Goal: Task Accomplishment & Management: Use online tool/utility

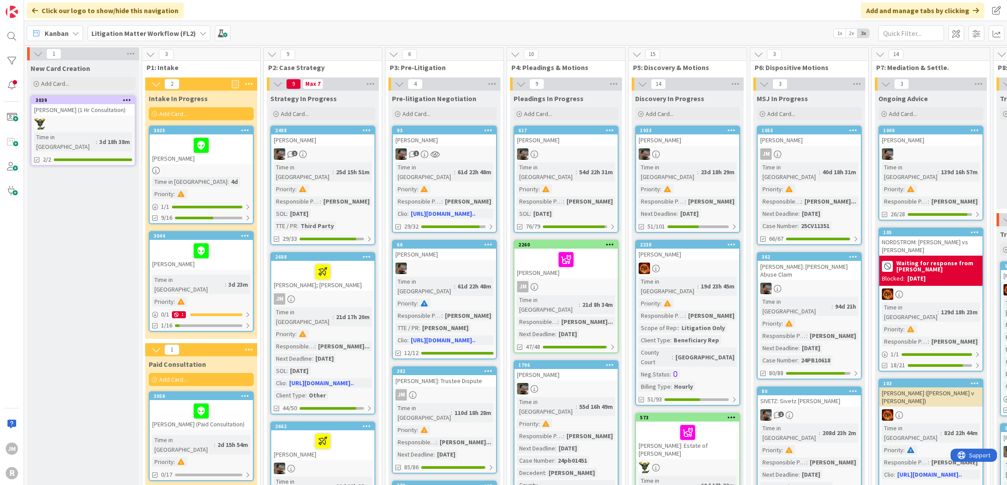
click at [77, 37] on div "Kanban" at bounding box center [55, 33] width 56 height 16
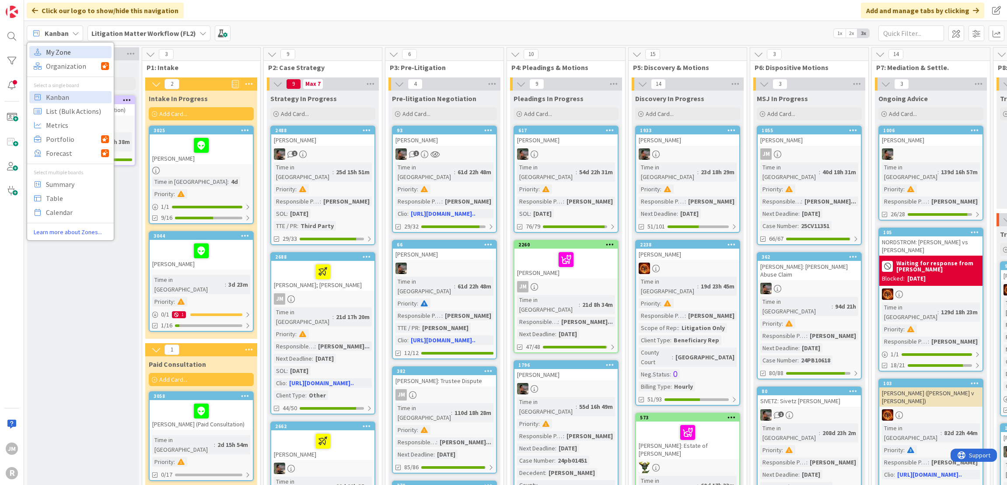
click at [76, 53] on span "My Zone" at bounding box center [77, 51] width 63 height 13
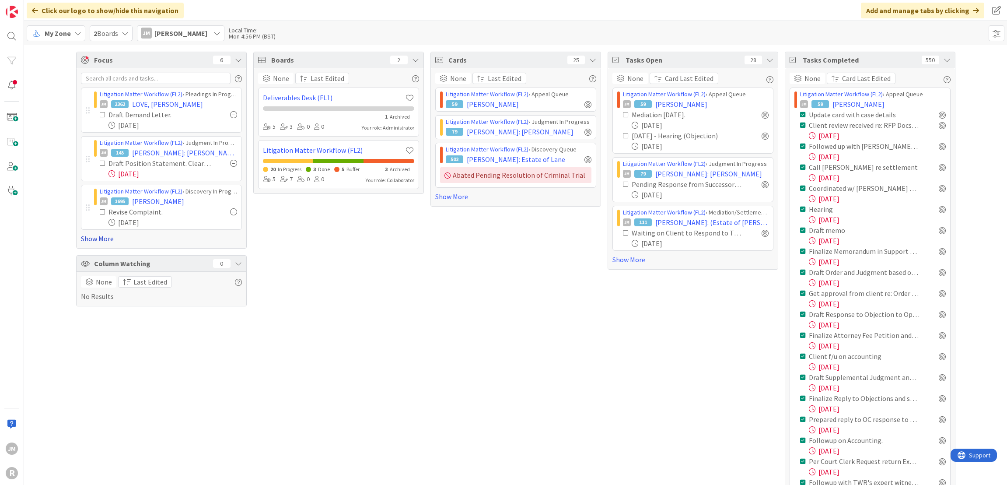
click at [95, 233] on link "Show More" at bounding box center [161, 238] width 161 height 10
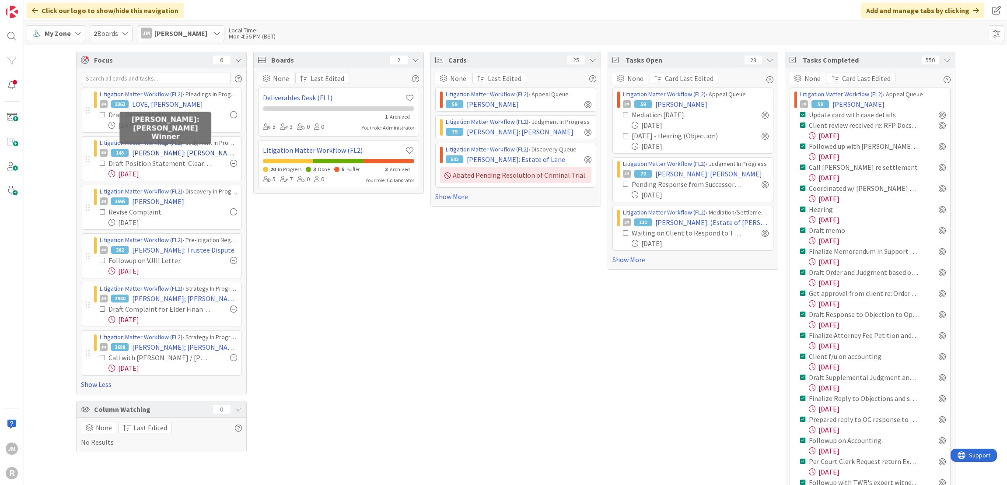
click at [160, 152] on span "[PERSON_NAME]: [PERSON_NAME] Winner" at bounding box center [184, 152] width 105 height 10
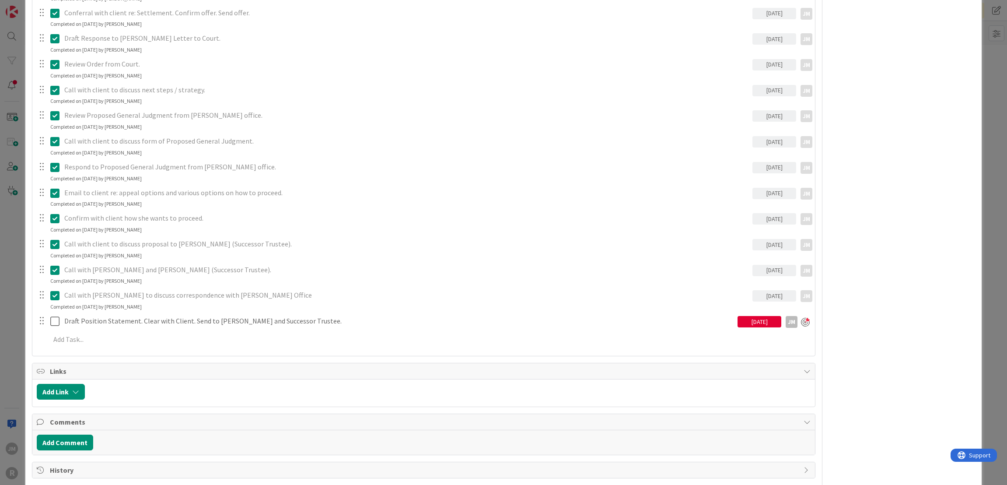
scroll to position [831, 0]
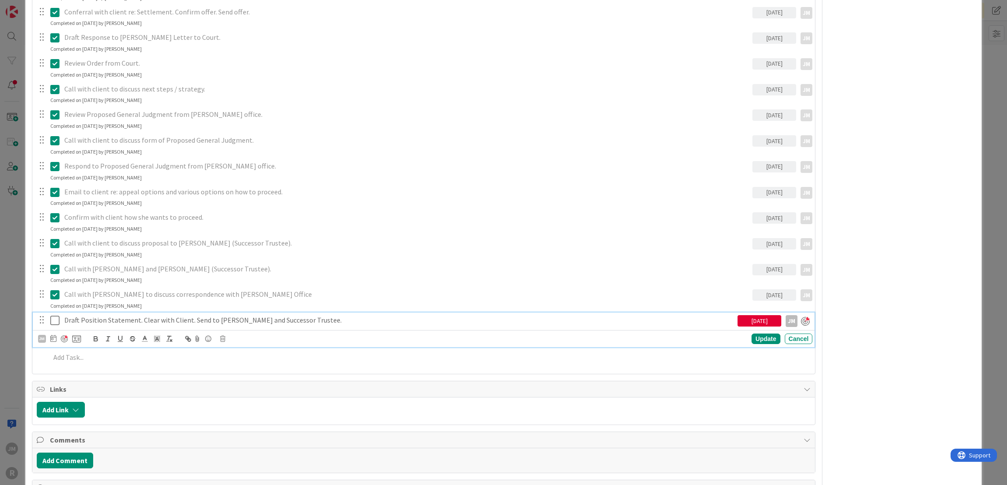
click at [147, 322] on p "Draft Position Statement. Clear with Client. Send to [PERSON_NAME] and Successo…" at bounding box center [399, 320] width 670 height 10
click at [54, 336] on icon at bounding box center [53, 338] width 6 height 7
click at [86, 459] on td "29" at bounding box center [85, 461] width 17 height 17
type input "[DATE]"
click at [762, 335] on div "Update" at bounding box center [766, 339] width 28 height 10
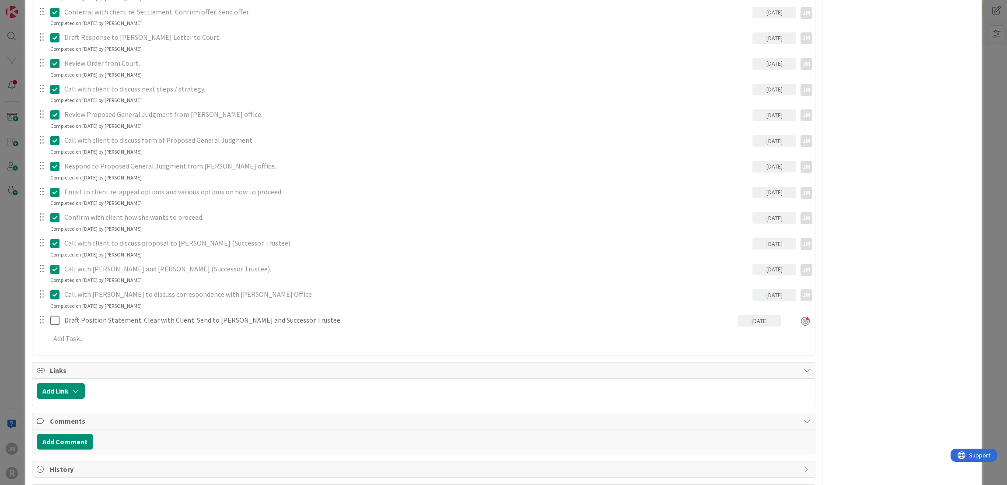
click at [10, 323] on div "ID 145 Litigation Matter Workflow (FL2) Judgment In Progress Title 24 / 128 [PE…" at bounding box center [503, 242] width 1007 height 485
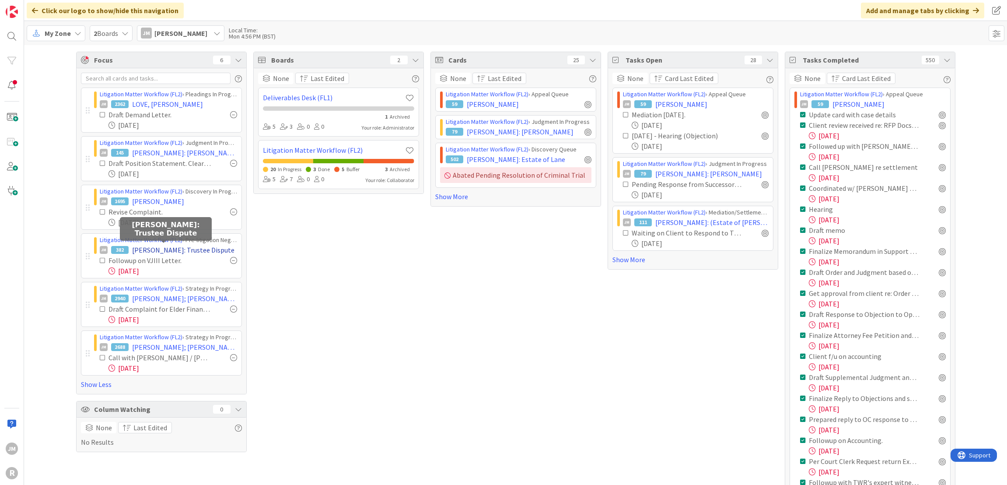
click at [158, 249] on span "[PERSON_NAME]: Trustee Dispute" at bounding box center [183, 250] width 102 height 10
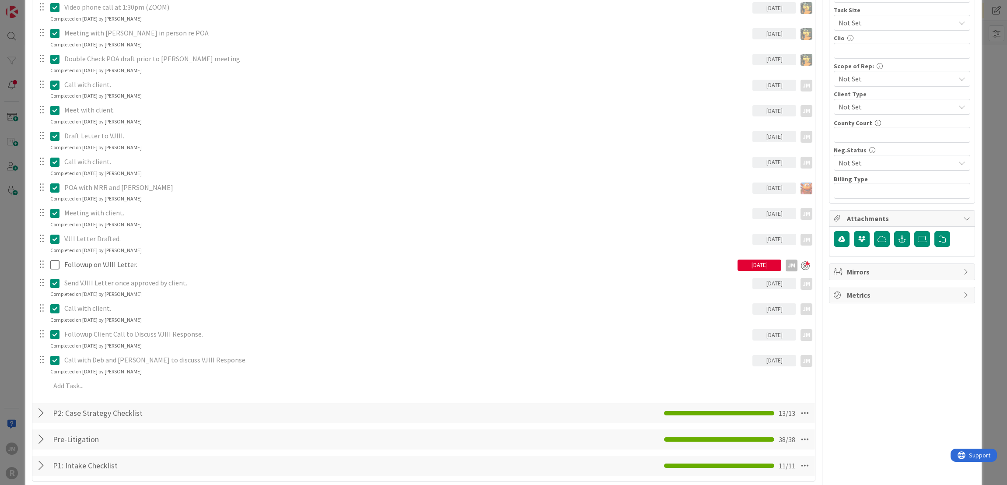
scroll to position [437, 0]
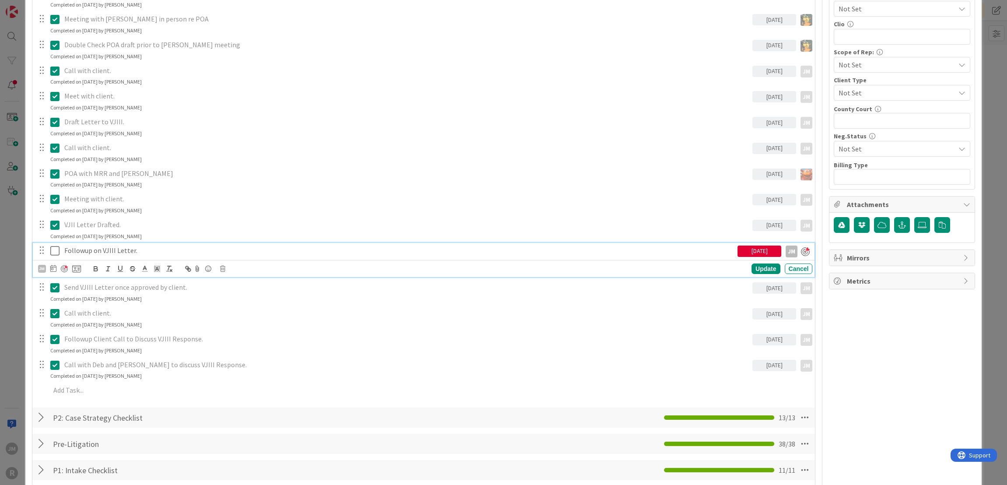
click at [113, 249] on p "Followup on VJIII Letter." at bounding box center [399, 250] width 670 height 10
click at [52, 268] on icon at bounding box center [53, 268] width 6 height 7
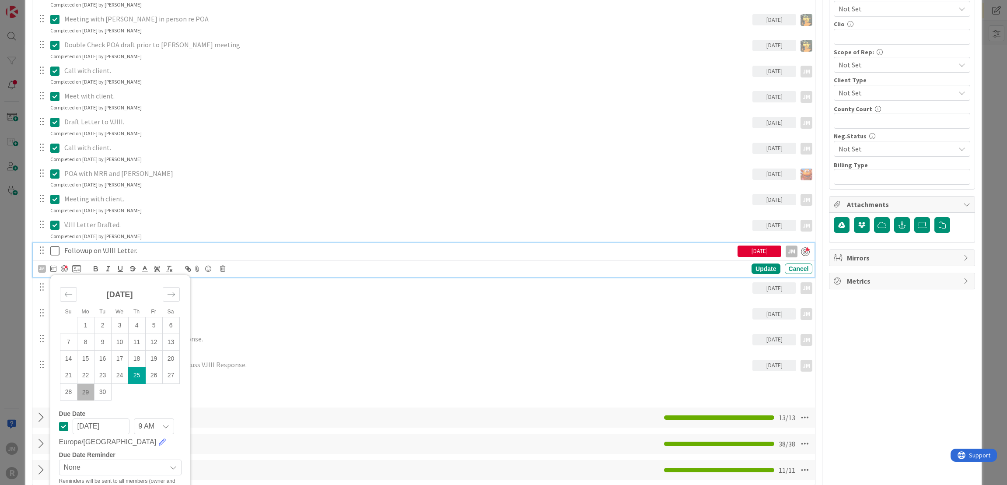
click at [81, 392] on td "29" at bounding box center [85, 392] width 17 height 17
type input "[DATE]"
click at [752, 269] on div "Update" at bounding box center [766, 269] width 28 height 10
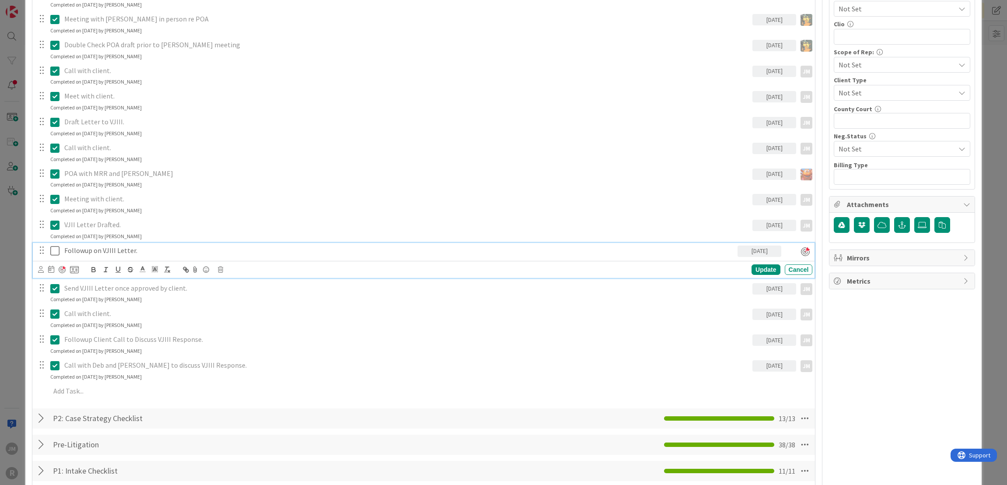
click at [64, 249] on p "Followup on VJIII Letter." at bounding box center [399, 250] width 670 height 10
click at [761, 268] on div "Update" at bounding box center [766, 269] width 28 height 10
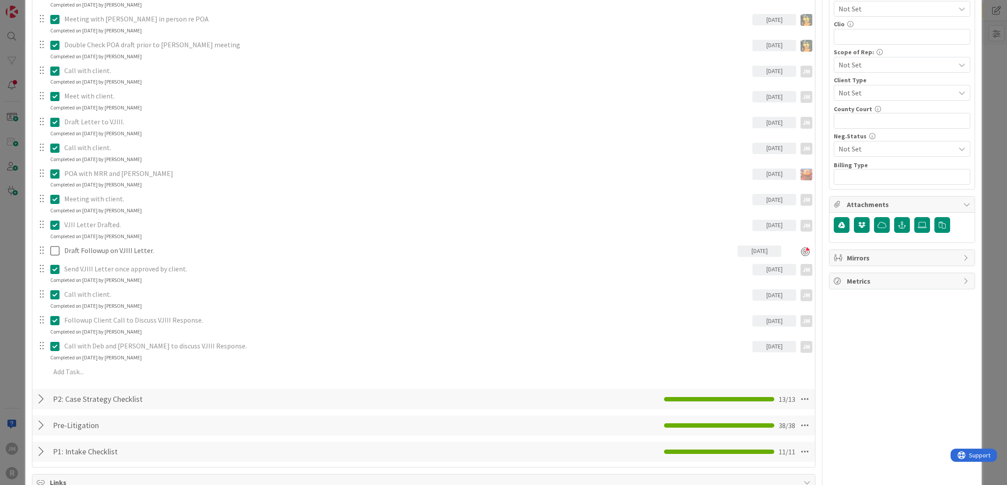
click at [11, 289] on div "ID 382 Litigation Matter Workflow (FL2) Pre-litigation Negotiation Title 23 / 1…" at bounding box center [503, 242] width 1007 height 485
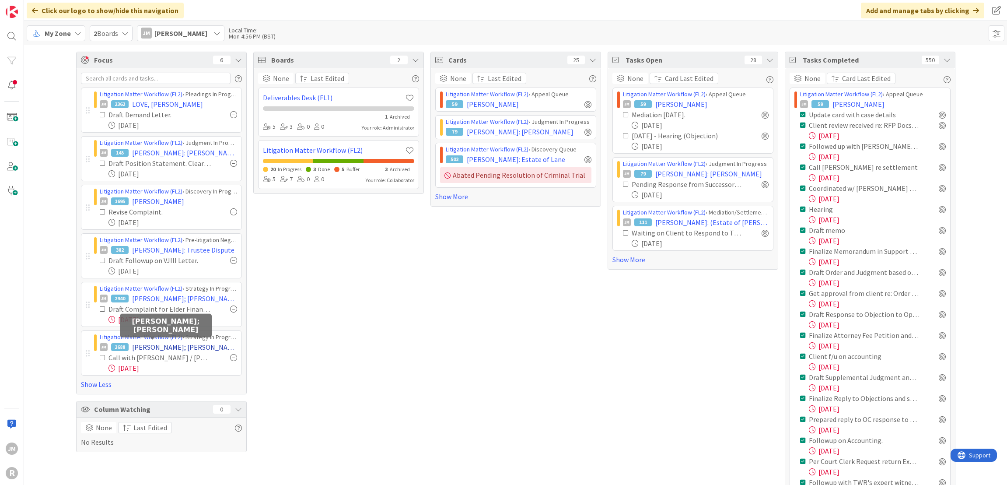
click at [154, 345] on span "[PERSON_NAME]; [PERSON_NAME]" at bounding box center [184, 347] width 105 height 10
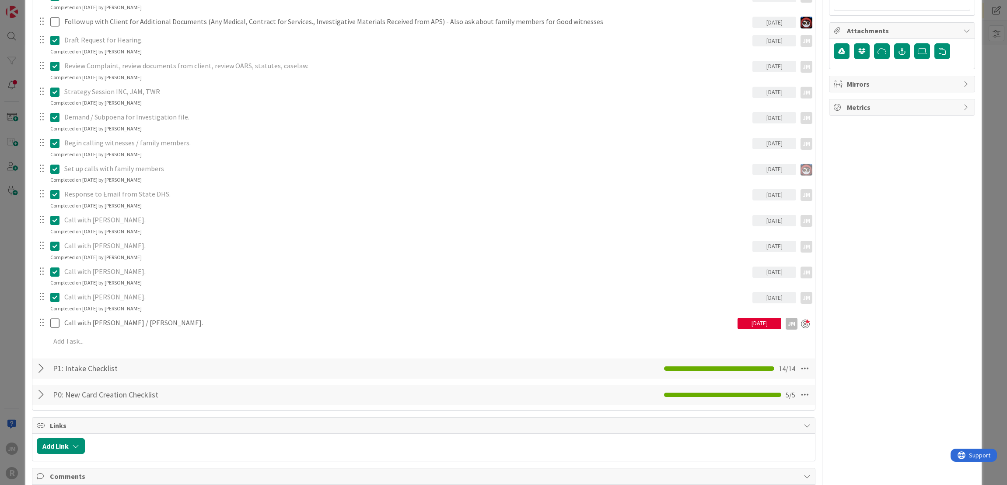
scroll to position [612, 0]
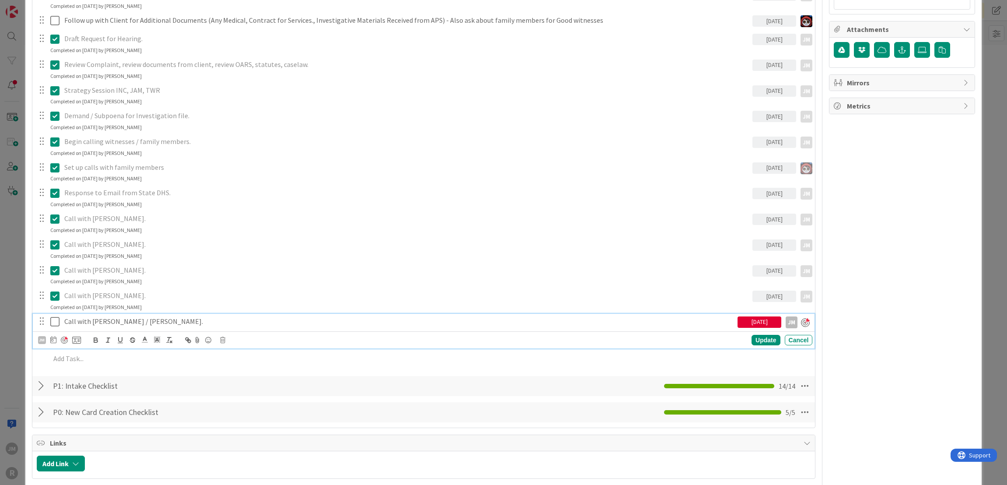
click at [112, 325] on div "Call with [PERSON_NAME] / [PERSON_NAME]." at bounding box center [399, 321] width 677 height 15
click at [52, 337] on icon at bounding box center [53, 339] width 6 height 7
click at [83, 458] on td "29" at bounding box center [85, 462] width 17 height 17
type input "[DATE]"
click at [757, 339] on div "Update" at bounding box center [766, 340] width 28 height 10
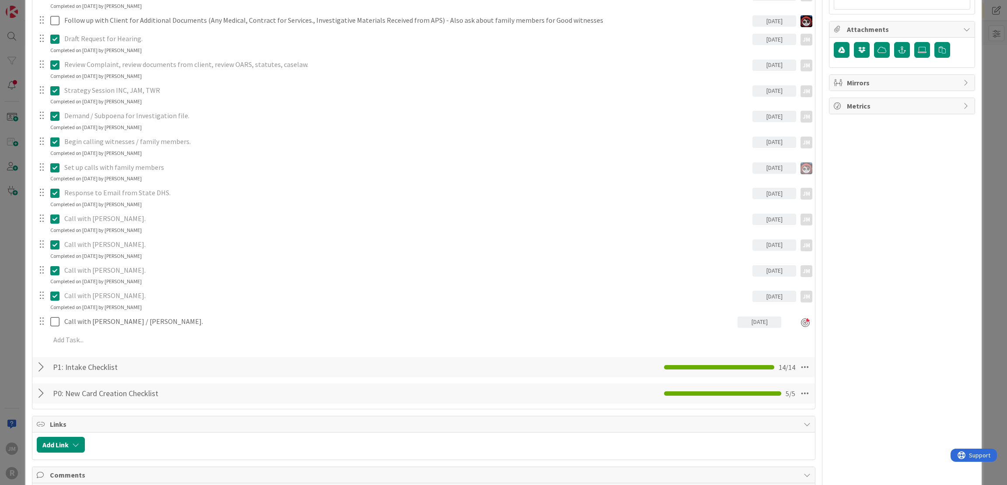
click at [18, 326] on div "ID 2688 Litigation Matter Workflow (FL2) Strategy In Progress Title 14 / 128 [P…" at bounding box center [503, 242] width 1007 height 485
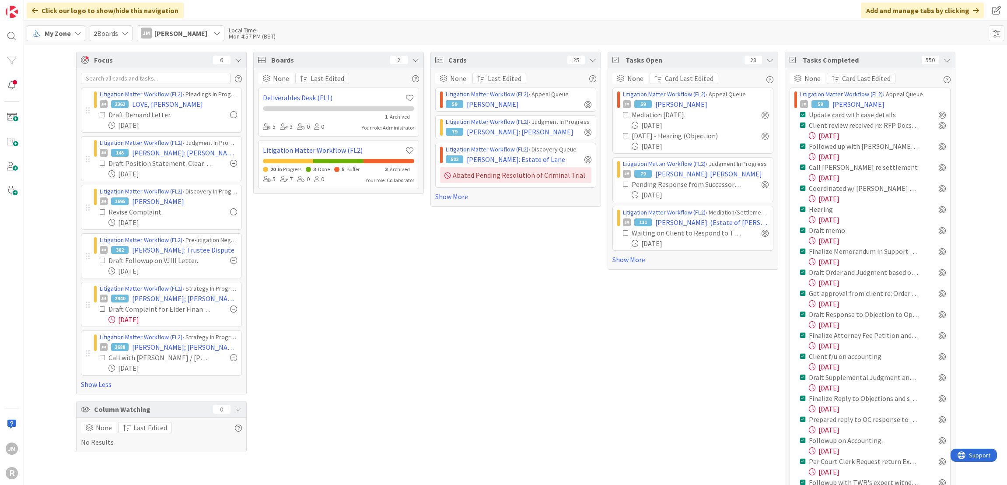
click at [77, 34] on icon at bounding box center [77, 33] width 7 height 7
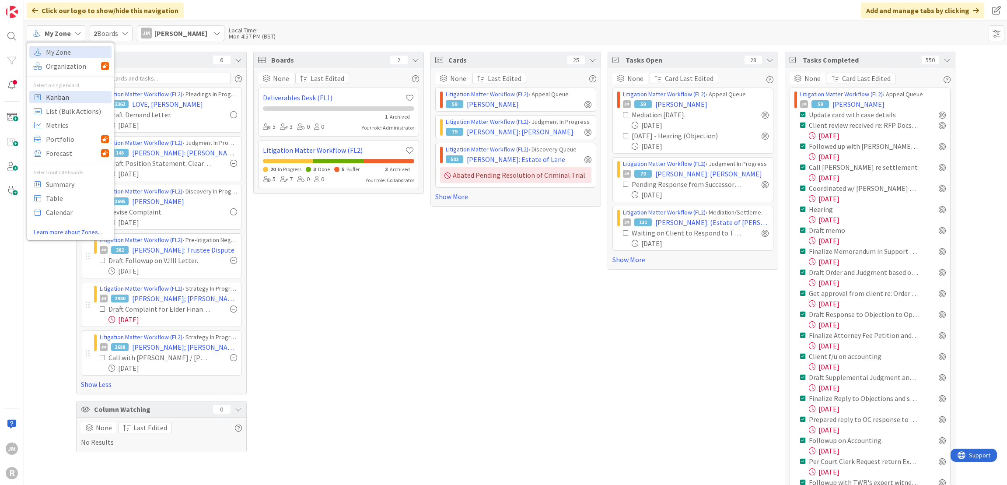
click at [64, 97] on span "Kanban" at bounding box center [77, 97] width 63 height 13
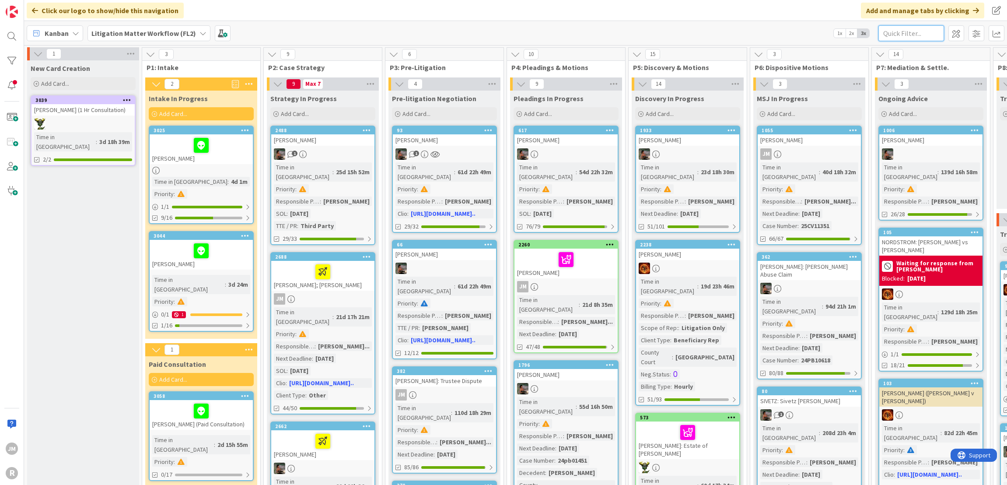
click at [912, 36] on input "text" at bounding box center [911, 33] width 66 height 16
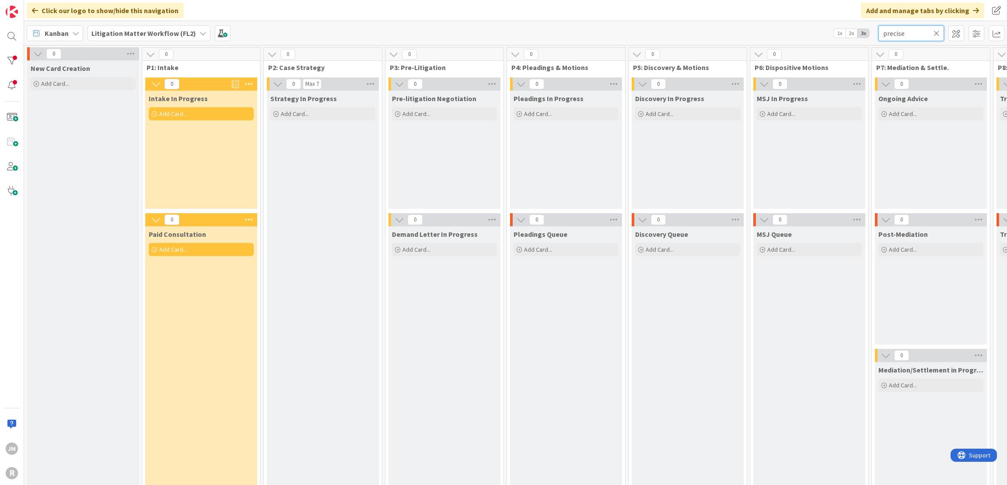
scroll to position [0, 644]
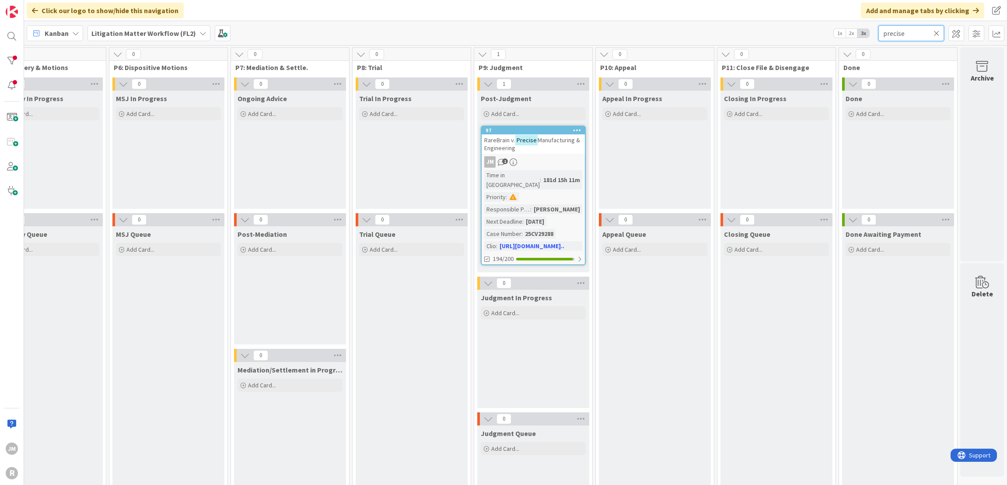
type input "precise"
click at [547, 156] on div "JM 1" at bounding box center [533, 161] width 103 height 11
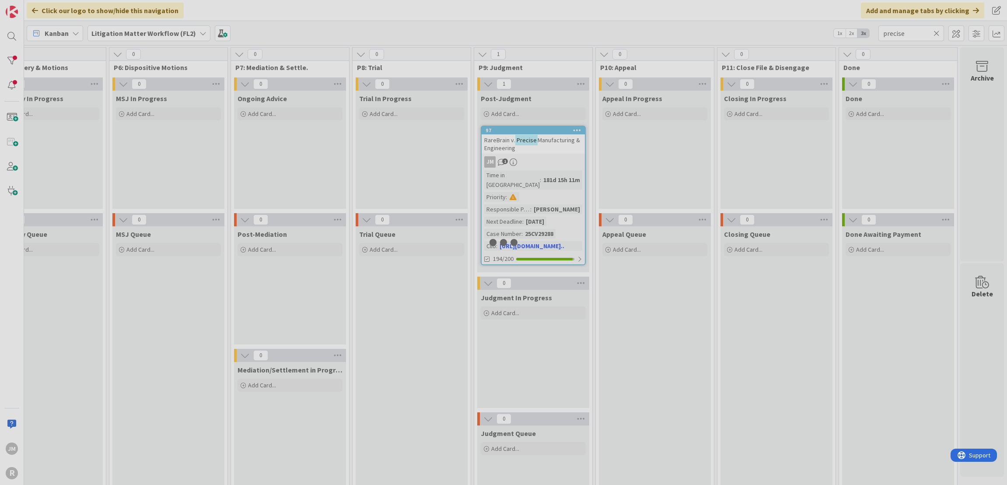
click at [547, 156] on div at bounding box center [503, 242] width 1007 height 485
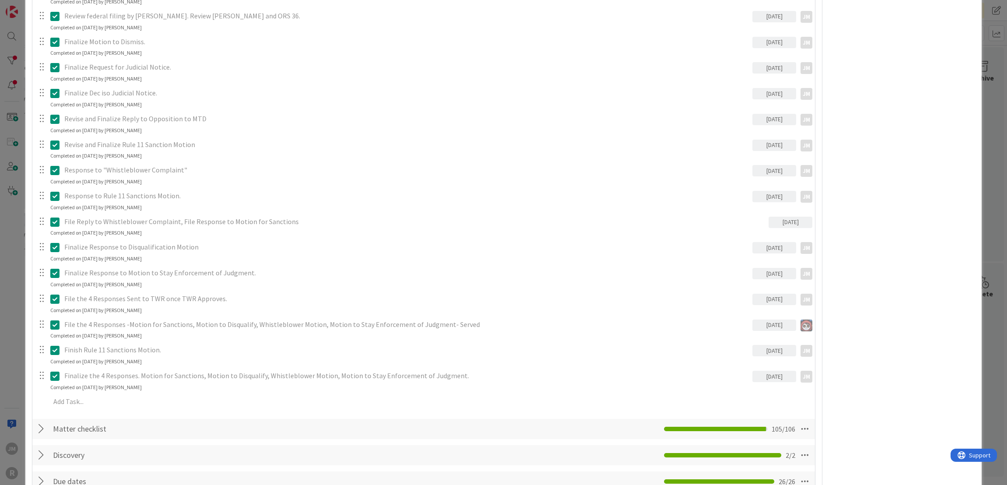
scroll to position [962, 0]
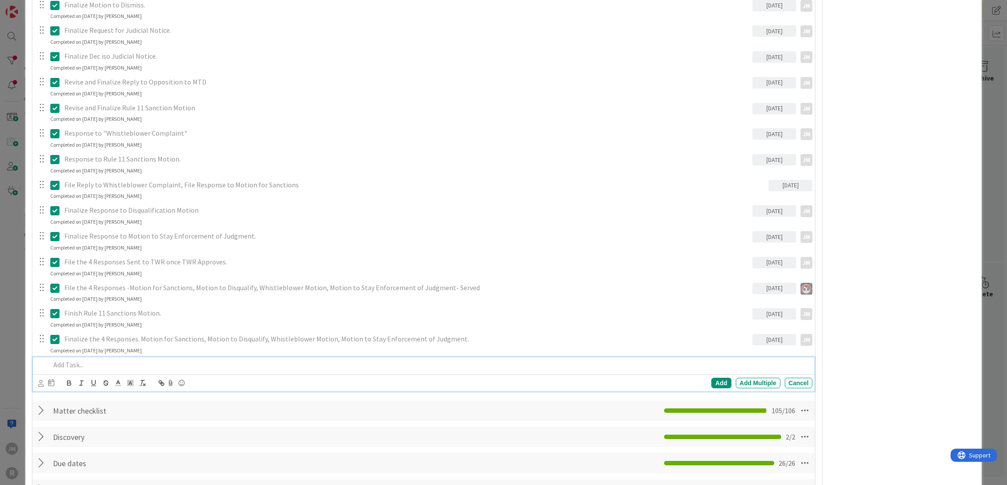
click at [149, 362] on p at bounding box center [429, 365] width 759 height 10
click at [40, 384] on icon at bounding box center [41, 383] width 6 height 7
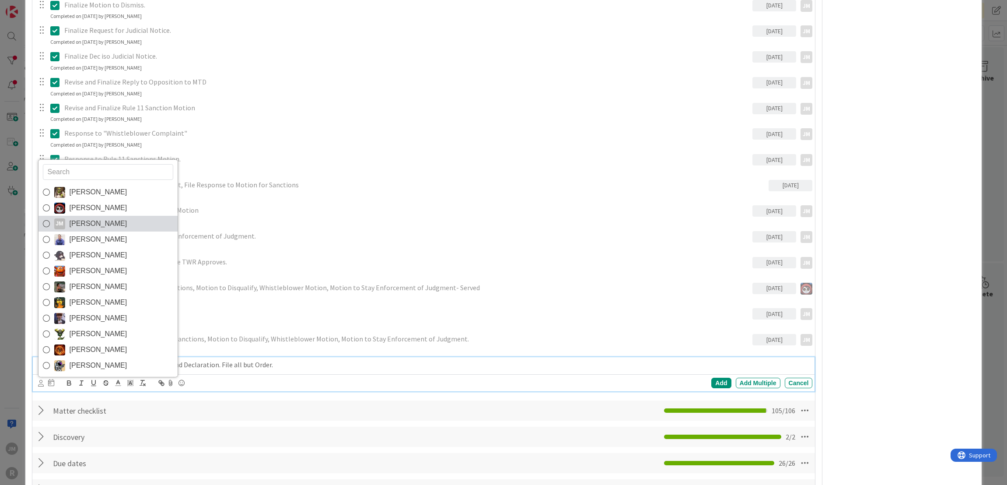
click at [89, 224] on span "[PERSON_NAME]" at bounding box center [99, 223] width 58 height 13
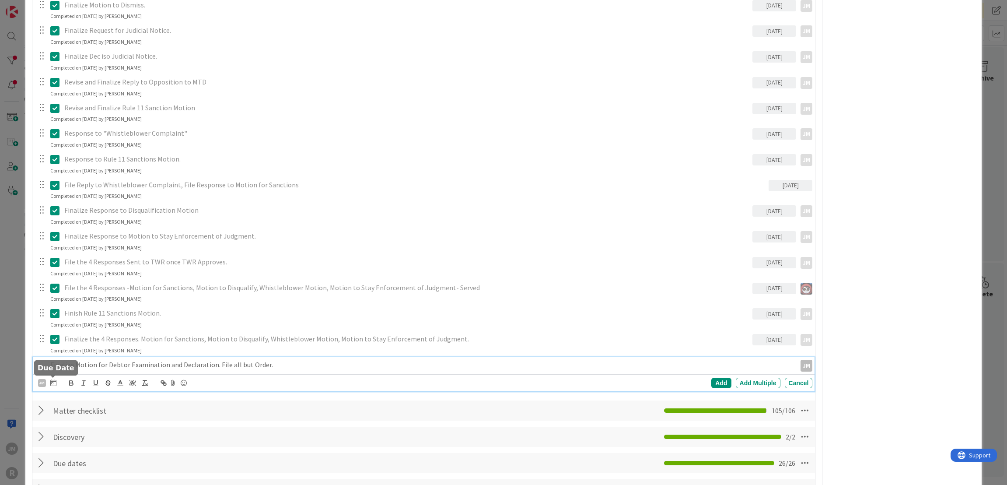
click at [52, 381] on icon at bounding box center [53, 382] width 6 height 7
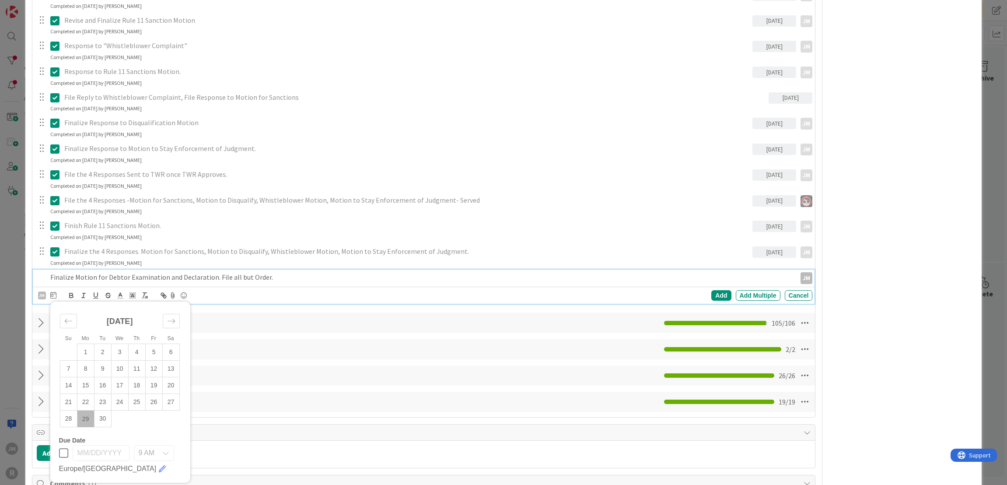
click at [87, 418] on td "29" at bounding box center [85, 418] width 17 height 17
type input "[DATE]"
click at [718, 295] on div "Add" at bounding box center [721, 295] width 20 height 10
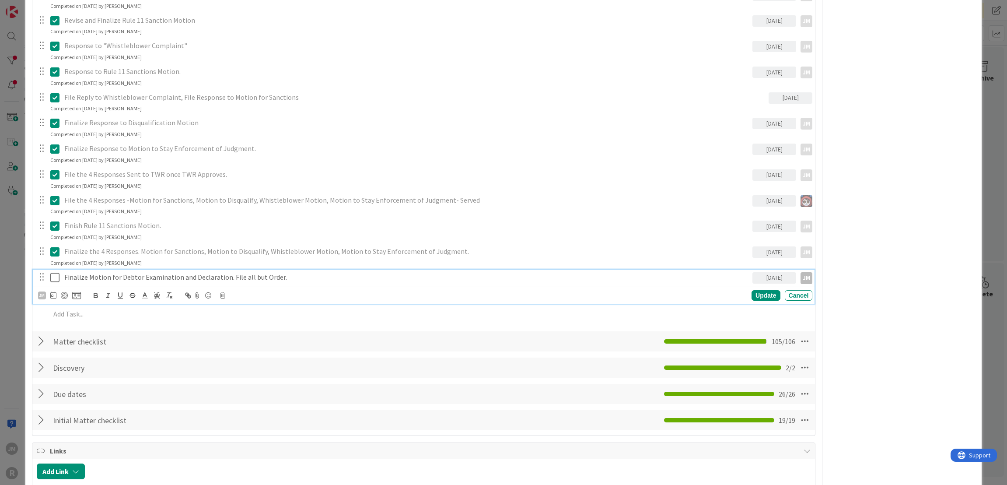
click at [126, 272] on p "Finalize Motion for Debtor Examination and Declaration. File all but Order." at bounding box center [406, 277] width 685 height 10
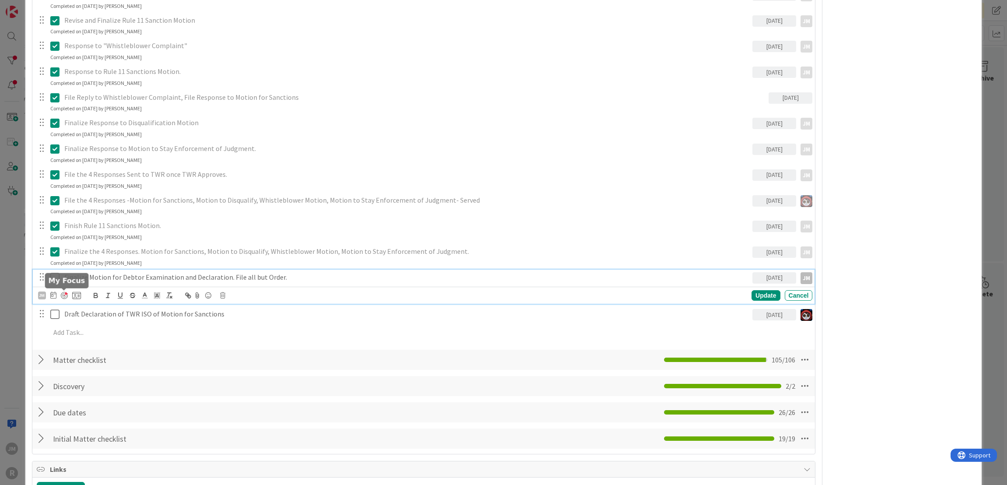
click at [62, 294] on div at bounding box center [64, 295] width 7 height 7
click at [760, 294] on div "Update" at bounding box center [766, 295] width 28 height 10
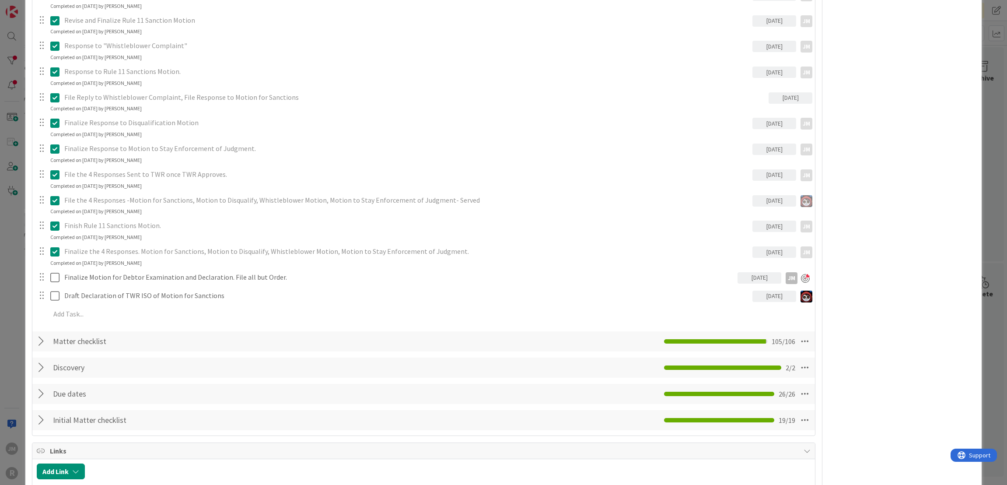
click at [20, 298] on div "ID 97 Litigation Matter Workflow (FL2) Post-Judgment Title 48 / 128 RareBrain v…" at bounding box center [503, 242] width 1007 height 485
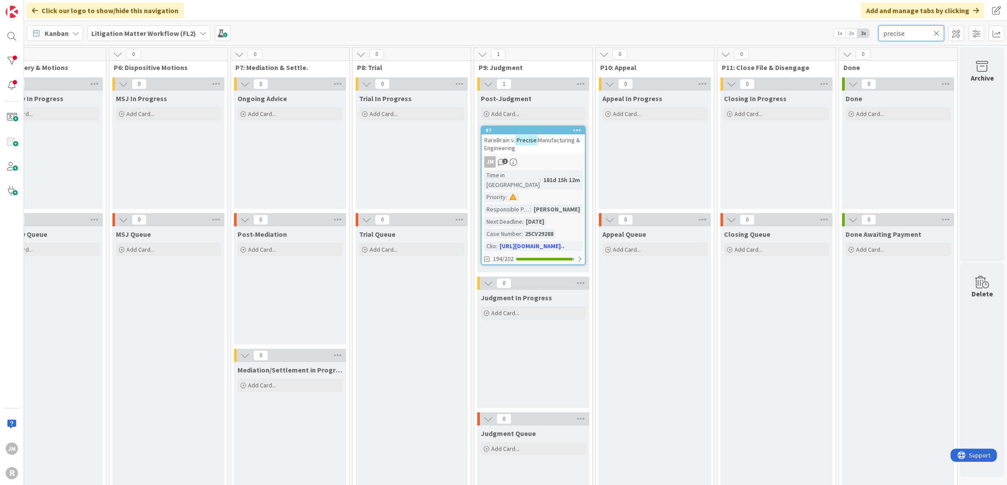
drag, startPoint x: 906, startPoint y: 31, endPoint x: 877, endPoint y: 32, distance: 29.3
click at [877, 32] on div "Kanban Litigation Matter Workflow (FL2) 1x 2x 3x precise" at bounding box center [515, 33] width 983 height 24
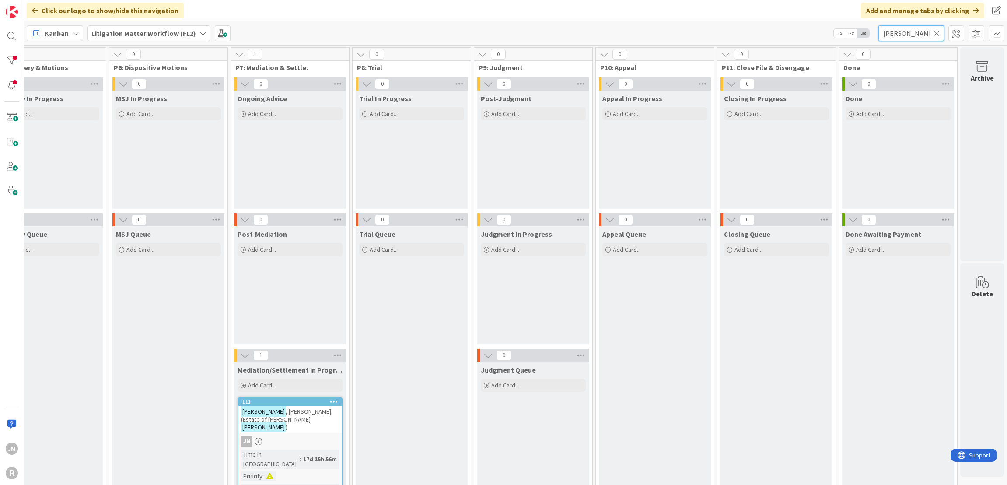
type input "[PERSON_NAME]"
click at [296, 435] on div "JM" at bounding box center [289, 440] width 103 height 11
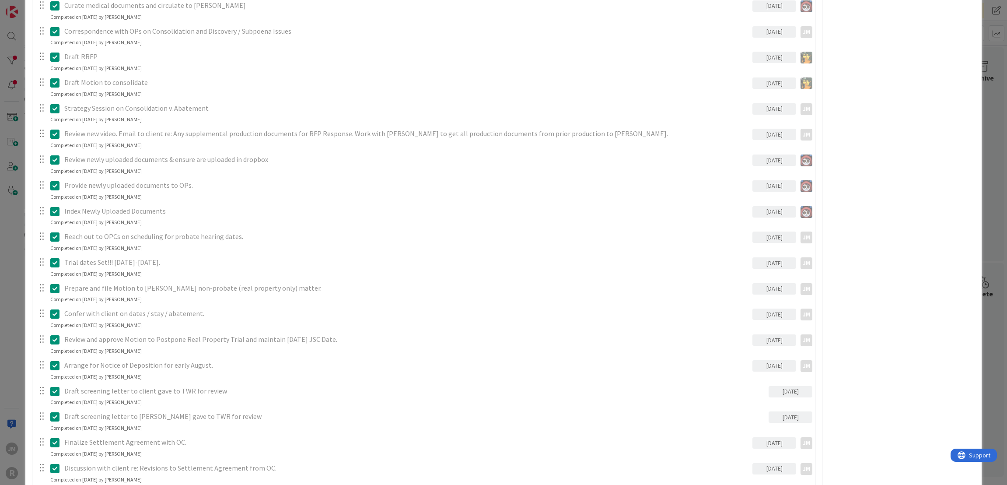
scroll to position [1050, 0]
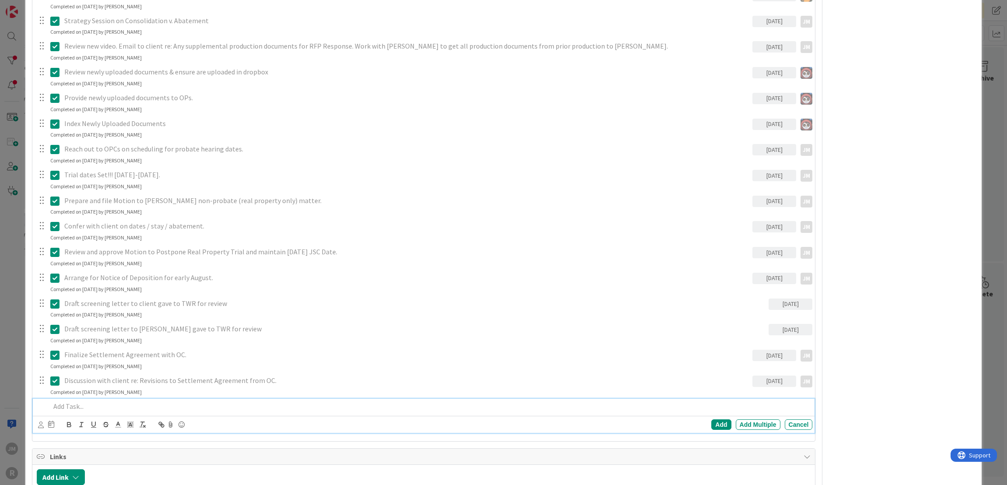
click at [116, 399] on div at bounding box center [430, 405] width 766 height 15
click at [40, 421] on icon at bounding box center [41, 424] width 6 height 7
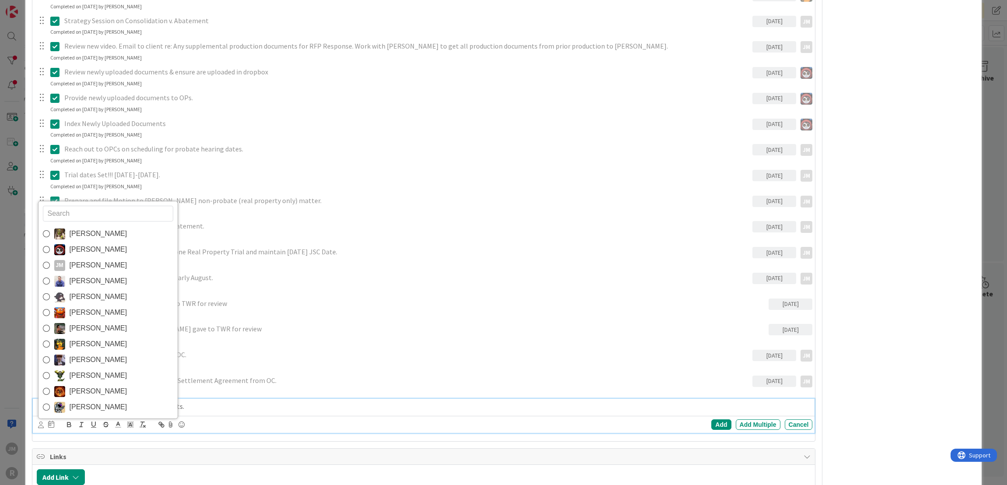
drag, startPoint x: 81, startPoint y: 266, endPoint x: 68, endPoint y: 315, distance: 51.7
click at [81, 266] on span "[PERSON_NAME]" at bounding box center [99, 265] width 58 height 13
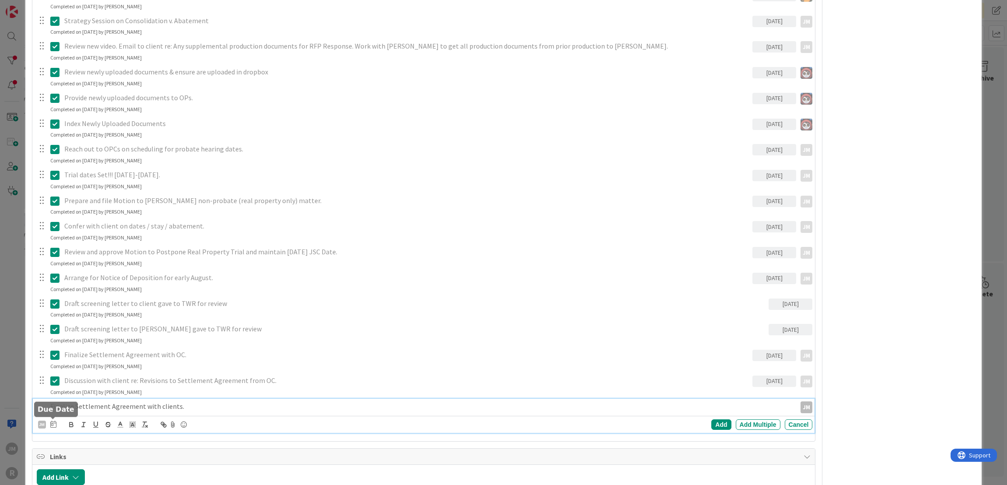
click at [51, 425] on icon at bounding box center [53, 423] width 6 height 7
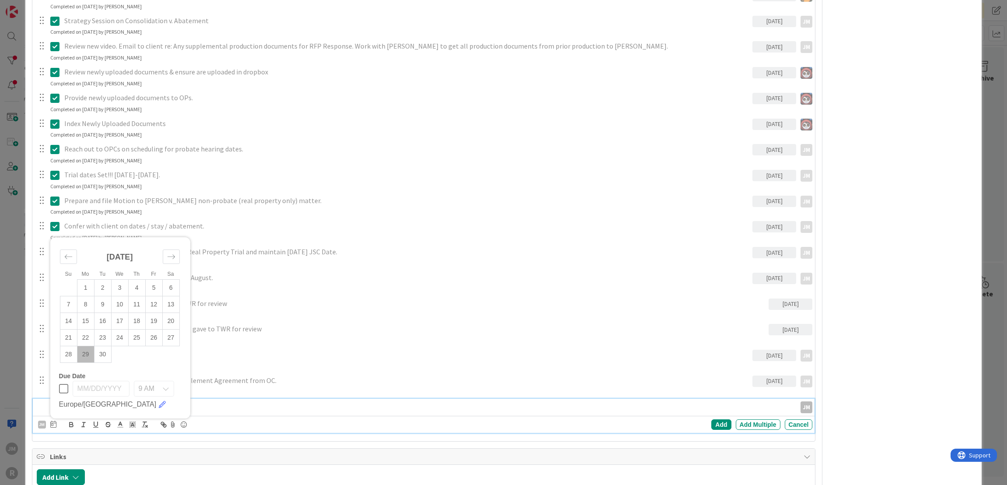
scroll to position [1006, 0]
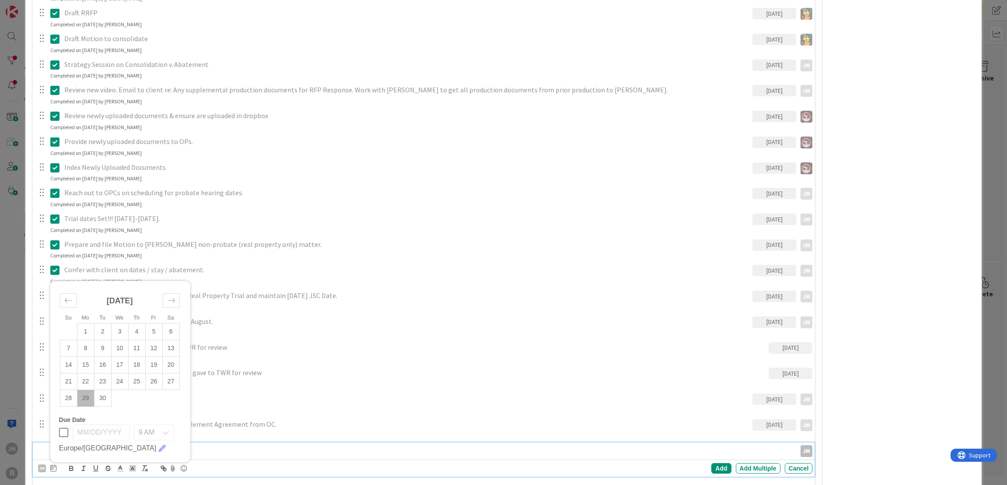
click at [87, 398] on td "29" at bounding box center [85, 398] width 17 height 17
type input "[DATE]"
click at [714, 466] on div "Add" at bounding box center [721, 468] width 20 height 10
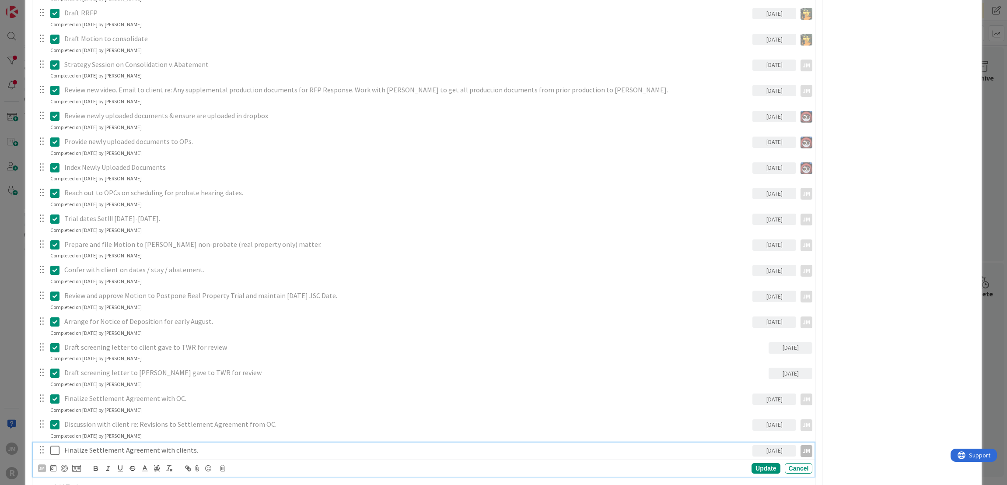
click at [110, 447] on p "Finalize Settlement Agreement with clients." at bounding box center [406, 450] width 685 height 10
click at [66, 468] on div at bounding box center [64, 468] width 7 height 7
click at [11, 357] on div "ID 111 Litigation Matter Workflow (FL2) Mediation/Settlement in Progress Title …" at bounding box center [503, 242] width 1007 height 485
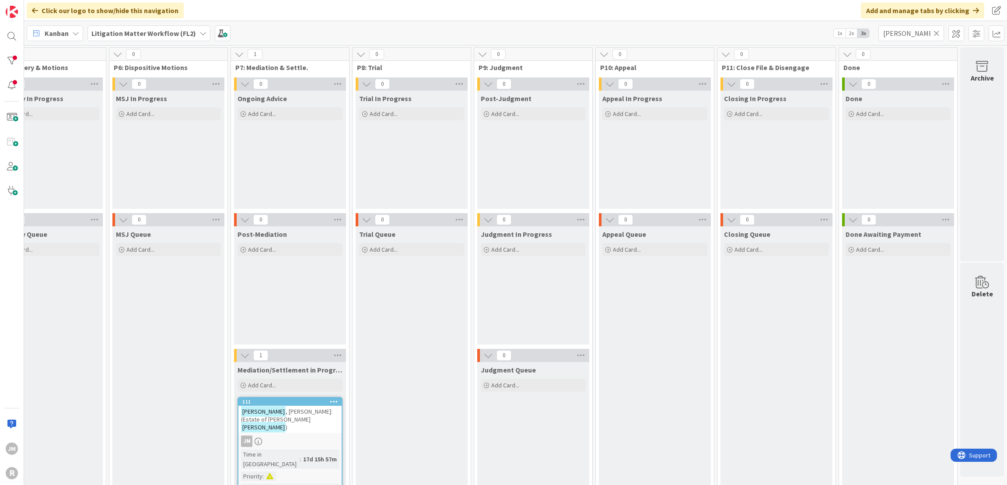
click at [937, 35] on icon at bounding box center [936, 33] width 6 height 8
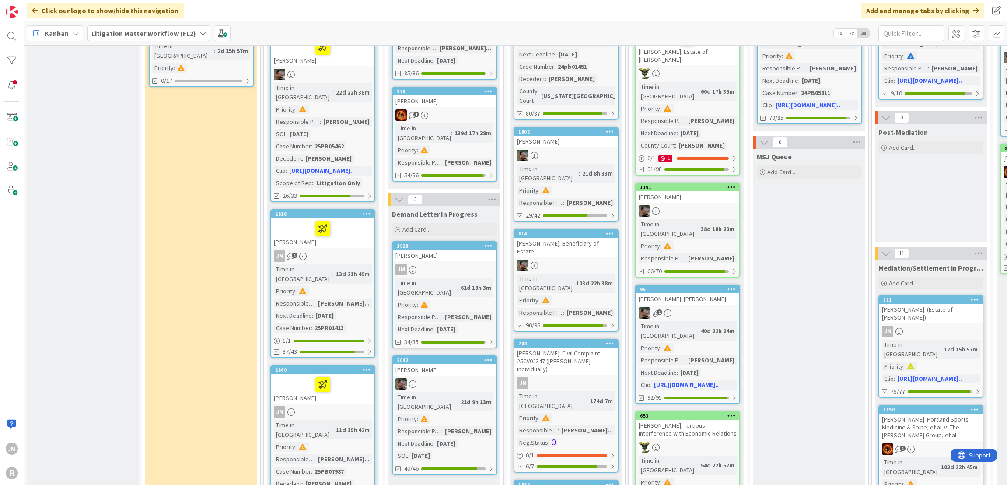
scroll to position [437, 0]
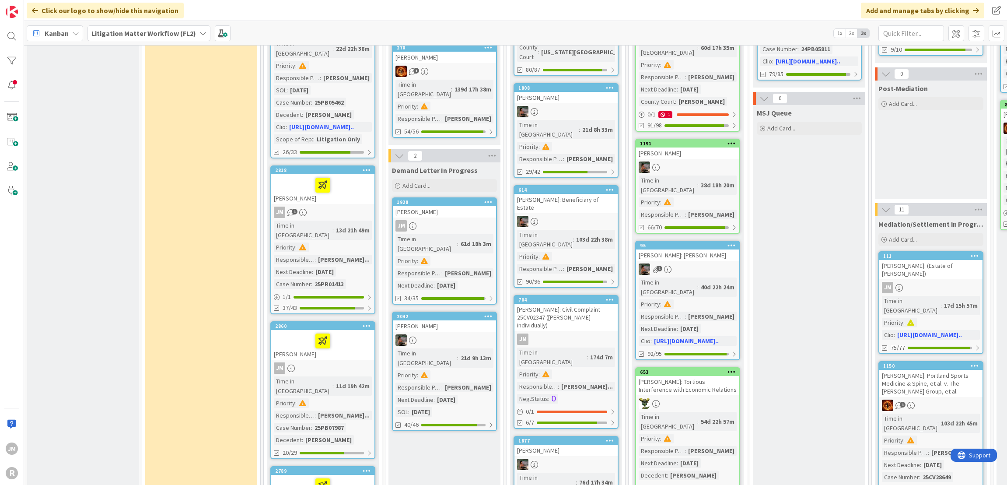
click at [356, 174] on div "[PERSON_NAME]" at bounding box center [322, 189] width 103 height 30
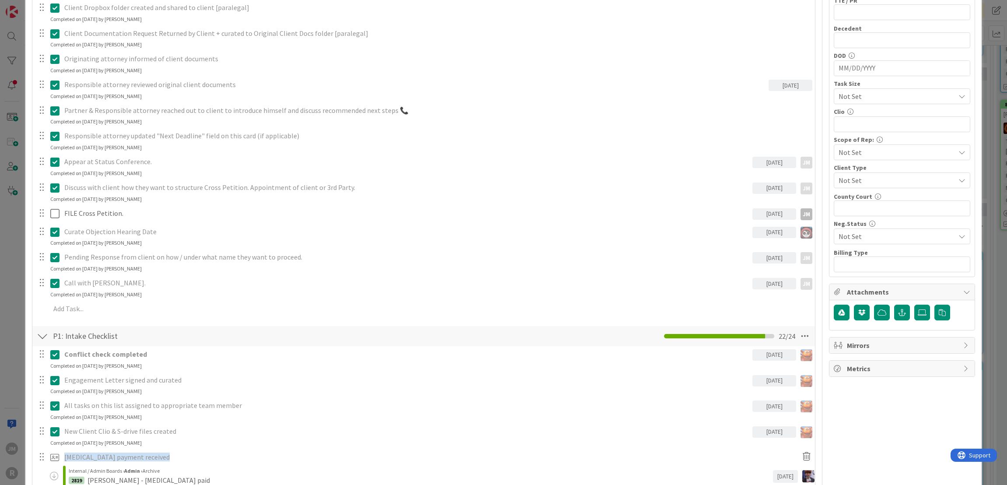
click at [100, 292] on div "Completed on [DATE] by [PERSON_NAME]" at bounding box center [95, 294] width 91 height 8
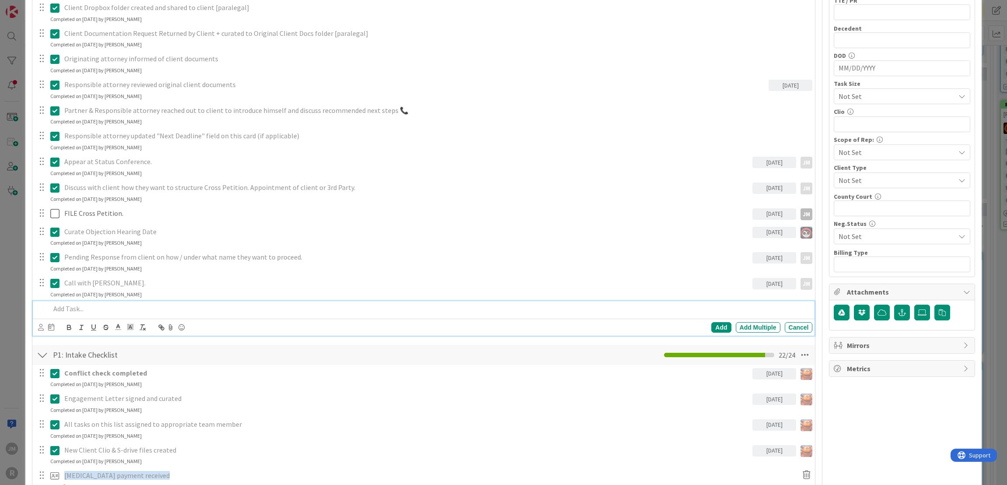
click at [92, 307] on p at bounding box center [429, 309] width 759 height 10
click at [42, 325] on icon at bounding box center [41, 327] width 6 height 7
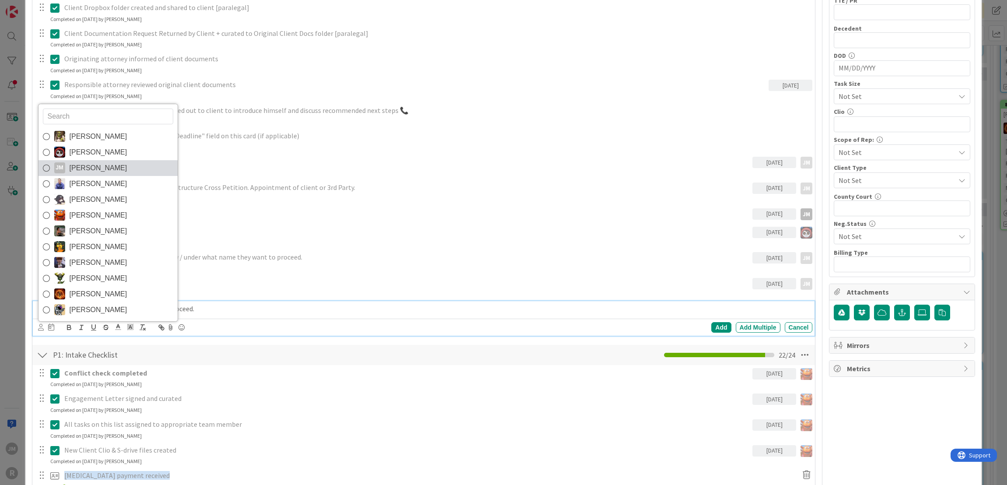
click at [98, 169] on span "[PERSON_NAME]" at bounding box center [99, 167] width 58 height 13
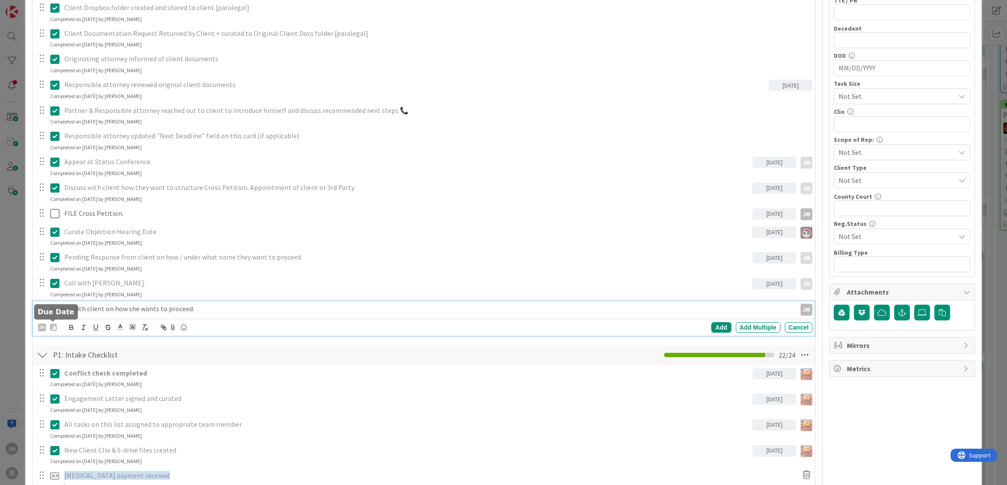
click at [52, 324] on icon at bounding box center [53, 326] width 6 height 7
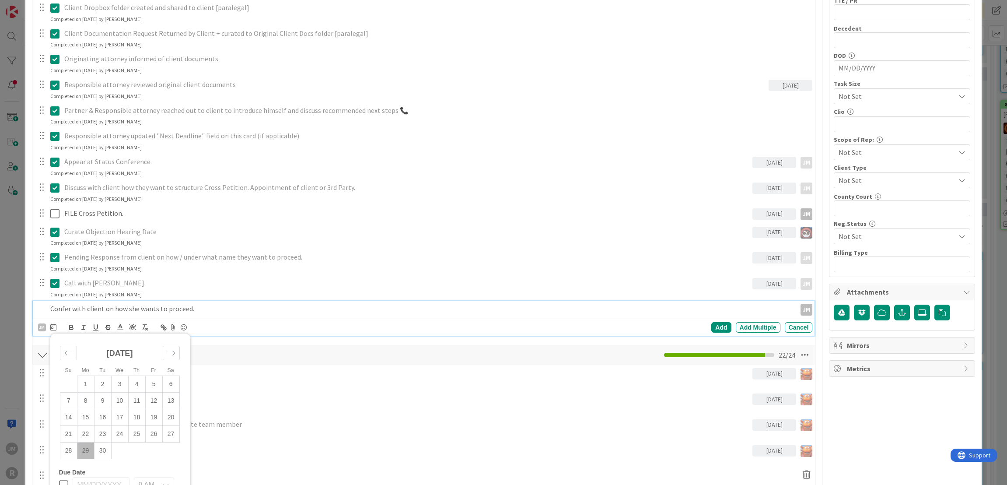
click at [85, 444] on td "29" at bounding box center [85, 450] width 17 height 17
type input "[DATE]"
click at [716, 328] on div "Add" at bounding box center [721, 327] width 20 height 10
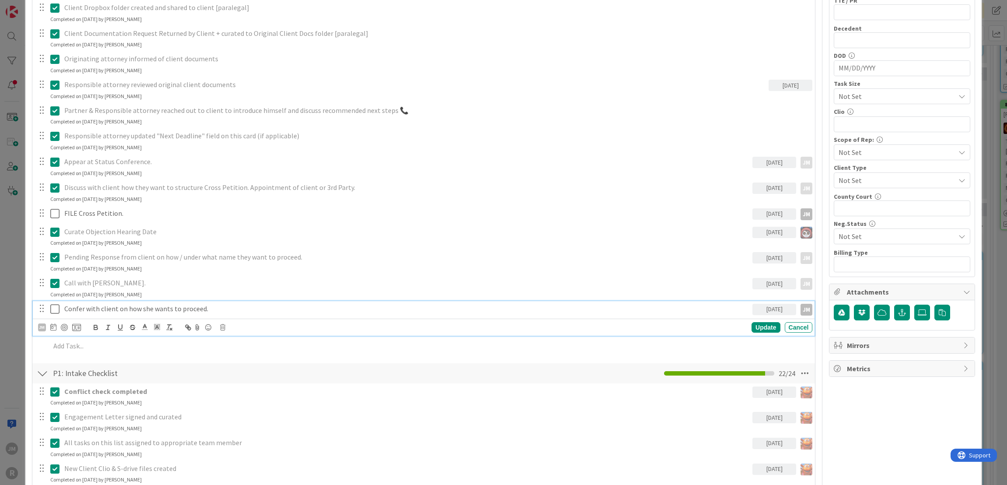
click at [111, 309] on p "Confer with client on how she wants to proceed." at bounding box center [406, 309] width 685 height 10
click at [62, 324] on div at bounding box center [64, 327] width 7 height 7
click at [752, 324] on div "Update" at bounding box center [766, 327] width 28 height 10
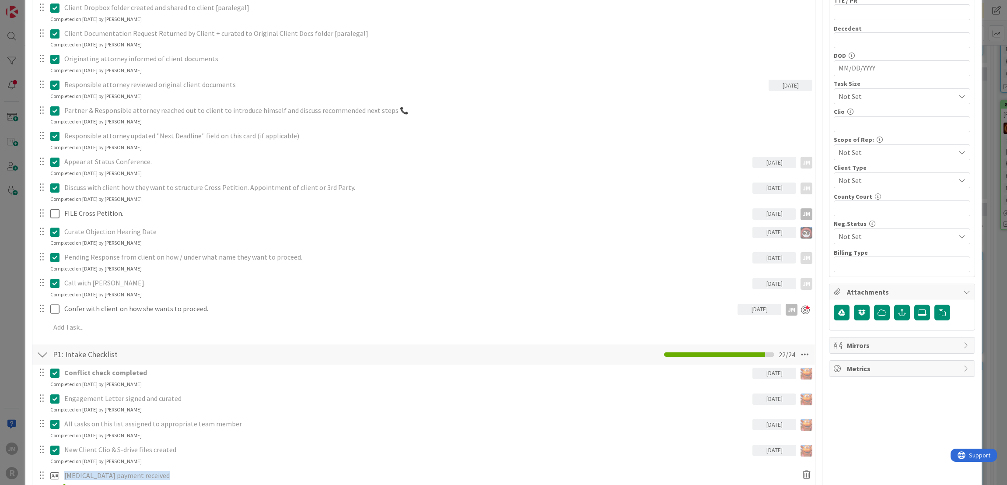
click at [17, 277] on div "ID 2818 Litigation Matter Workflow (FL2) Strategy In Progress Title 15 / 128 [P…" at bounding box center [503, 242] width 1007 height 485
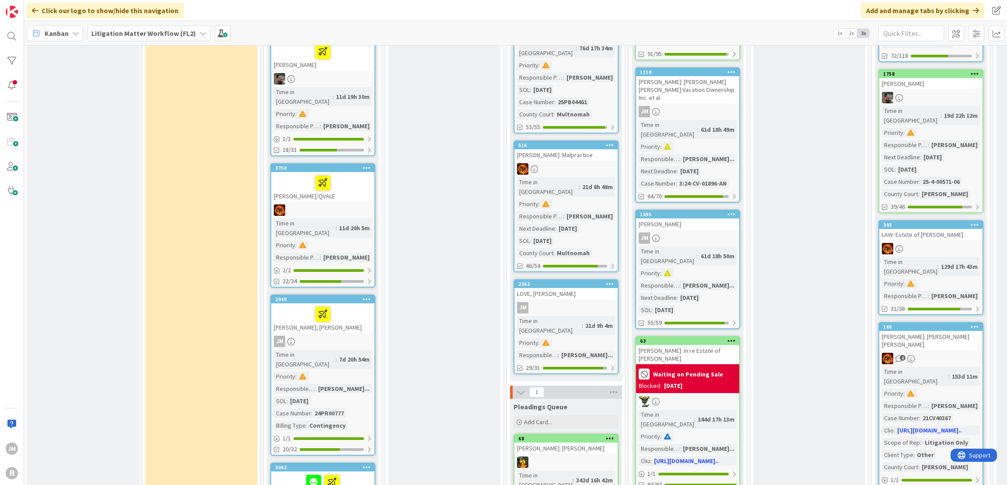
scroll to position [875, 0]
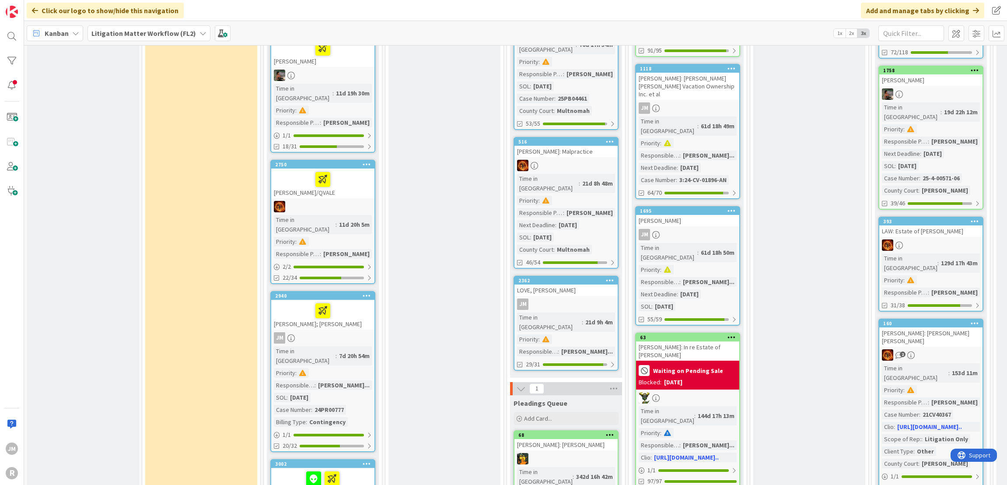
click at [355, 332] on div "JM" at bounding box center [322, 337] width 103 height 11
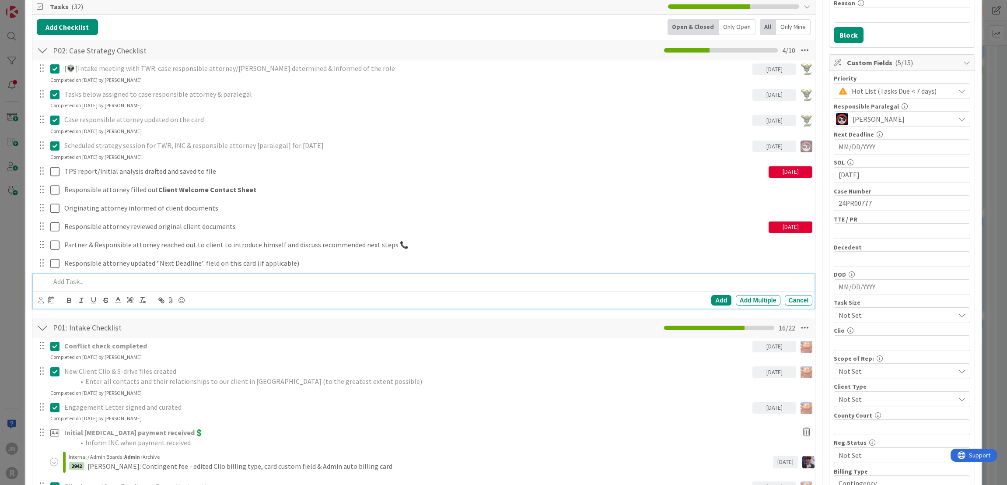
click at [139, 280] on p at bounding box center [429, 281] width 759 height 10
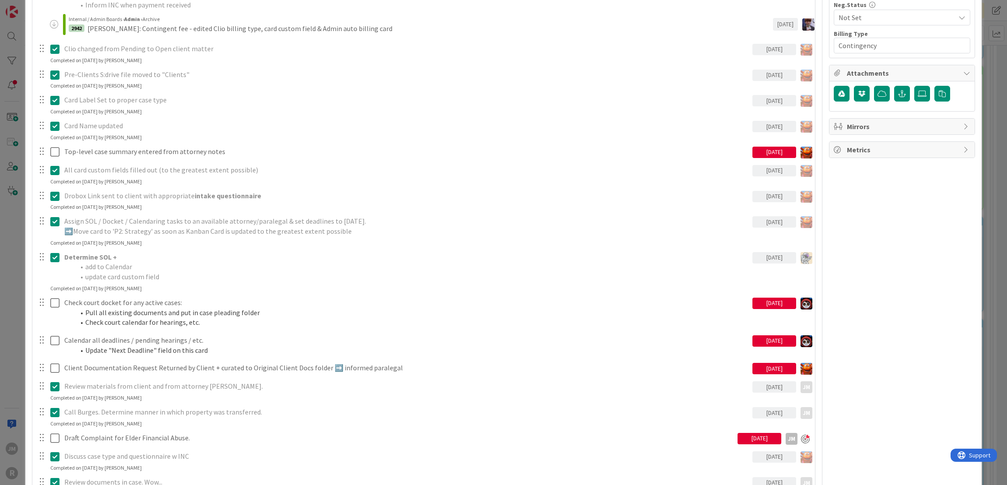
scroll to position [744, 0]
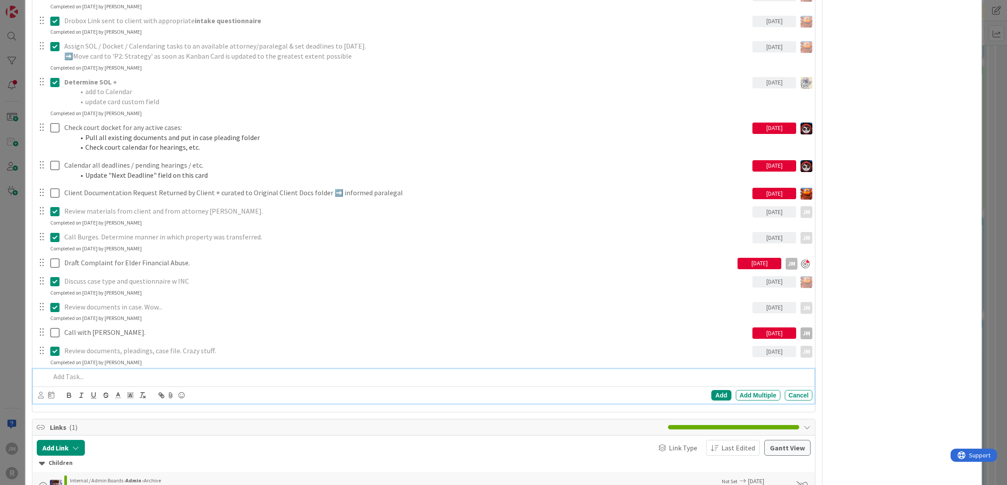
click at [78, 371] on p at bounding box center [429, 376] width 759 height 10
click at [42, 392] on icon at bounding box center [41, 395] width 6 height 7
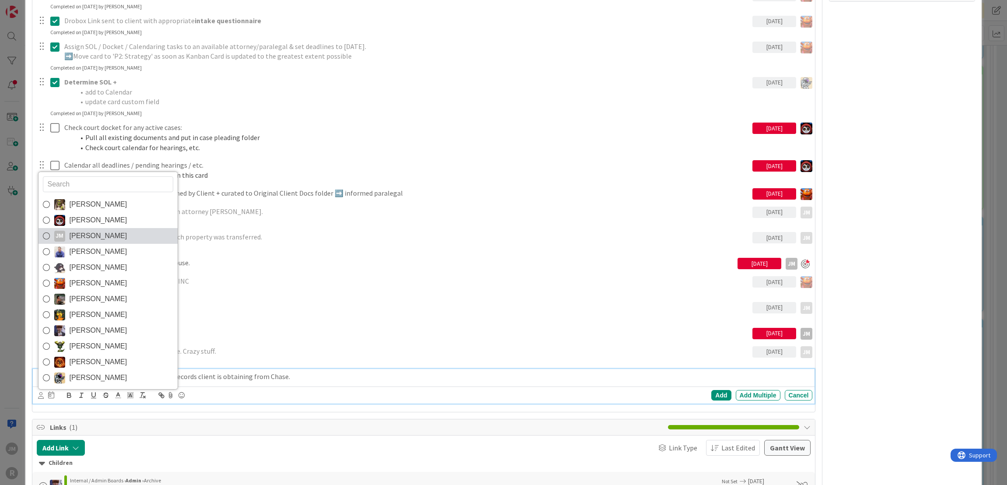
click at [72, 230] on span "[PERSON_NAME]" at bounding box center [99, 235] width 58 height 13
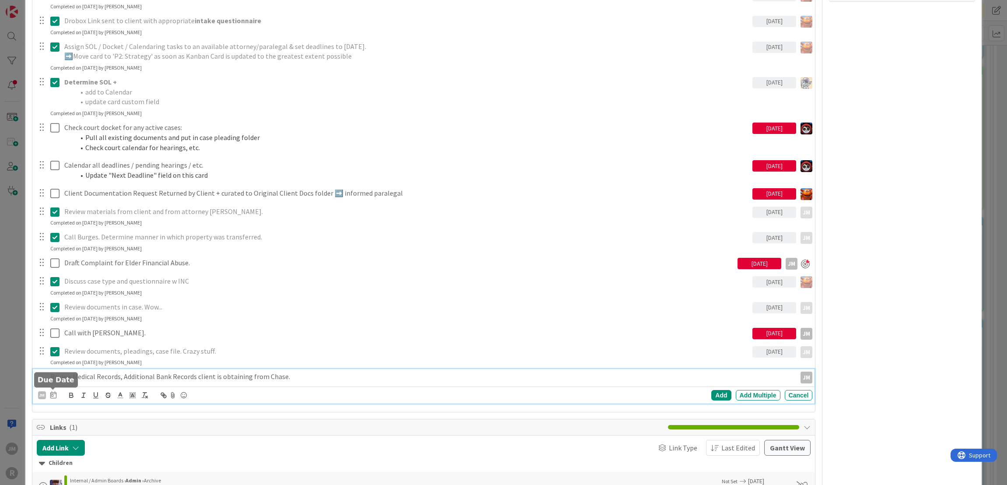
click at [54, 395] on icon at bounding box center [53, 394] width 6 height 7
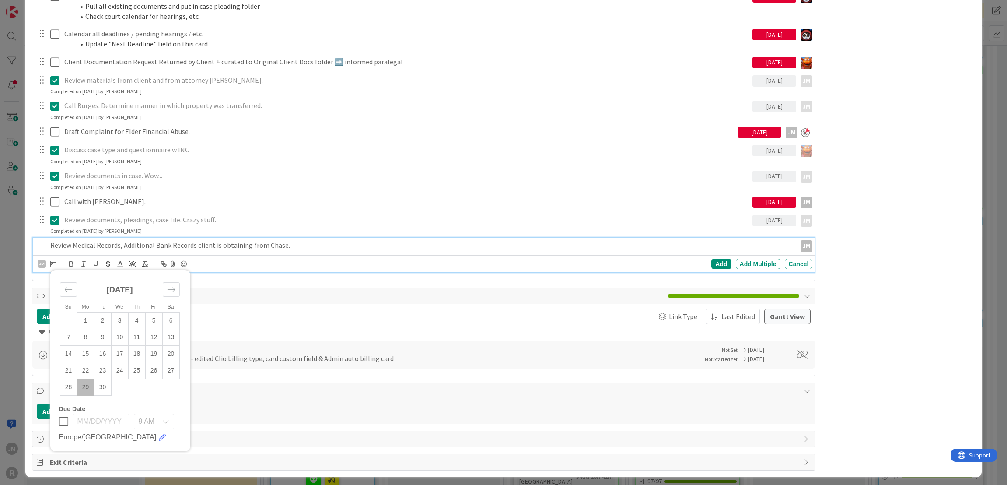
click at [82, 384] on td "29" at bounding box center [85, 387] width 17 height 17
type input "[DATE]"
click at [717, 263] on div "Add" at bounding box center [721, 264] width 20 height 10
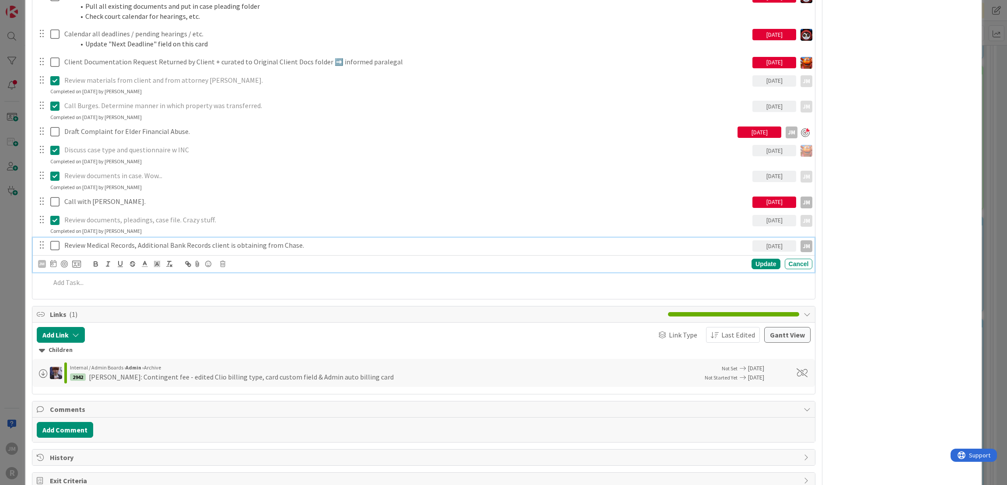
click at [137, 248] on p "Review Medical Records, Additional Bank Records client is obtaining from Chase." at bounding box center [406, 245] width 685 height 10
click at [62, 264] on div at bounding box center [64, 263] width 7 height 7
click at [764, 265] on div "Update" at bounding box center [766, 264] width 28 height 10
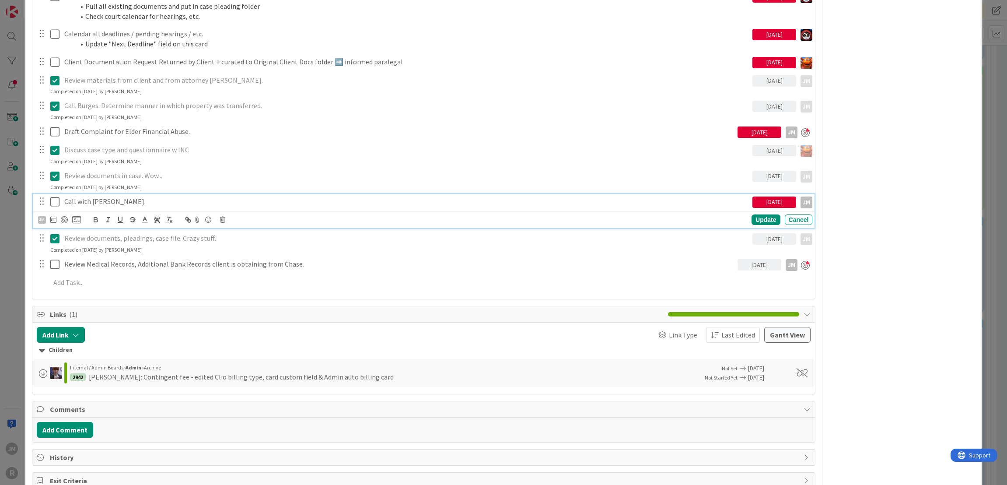
click at [106, 200] on p "Call with [PERSON_NAME]." at bounding box center [406, 201] width 685 height 10
click at [64, 218] on div at bounding box center [64, 219] width 7 height 7
click at [52, 219] on icon at bounding box center [53, 219] width 6 height 7
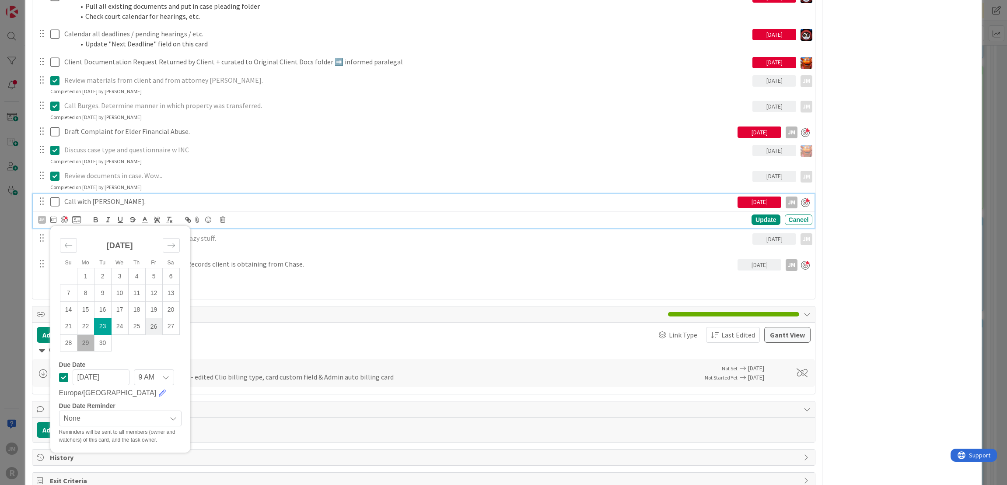
click at [151, 323] on td "26" at bounding box center [153, 326] width 17 height 17
type input "[DATE]"
click at [757, 217] on div "Update" at bounding box center [766, 219] width 28 height 10
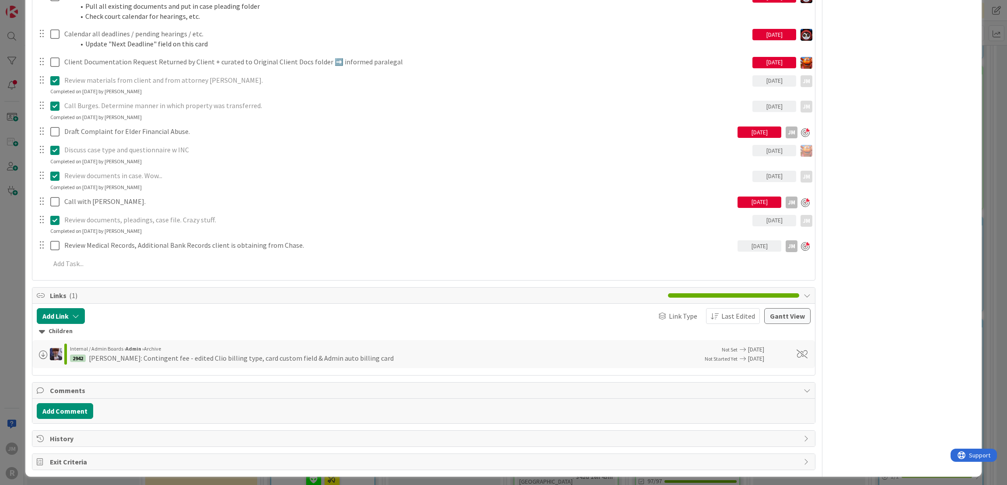
click at [14, 239] on div "ID 2940 Litigation Matter Workflow (FL2) Strategy In Progress Title 15 / 128 [P…" at bounding box center [503, 242] width 1007 height 485
